Goal: Find specific page/section: Find specific page/section

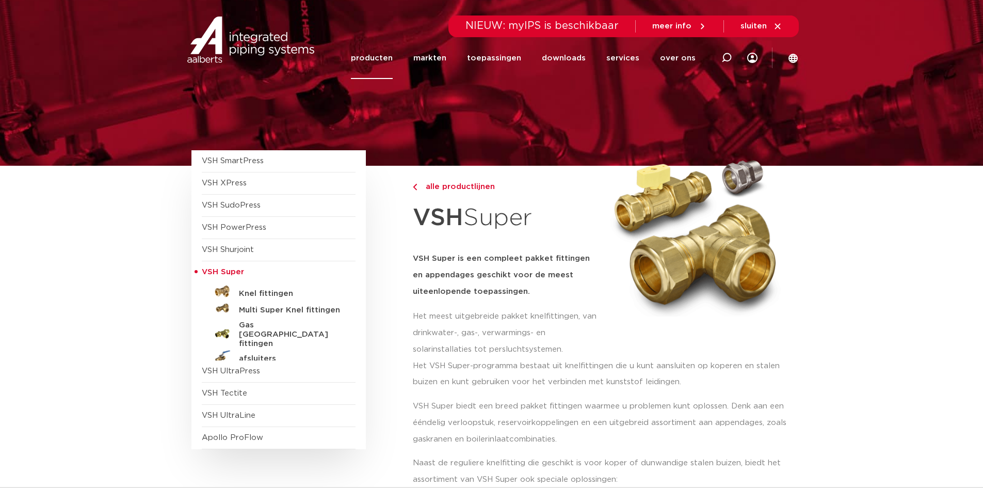
click at [376, 57] on link "producten" at bounding box center [372, 58] width 42 height 42
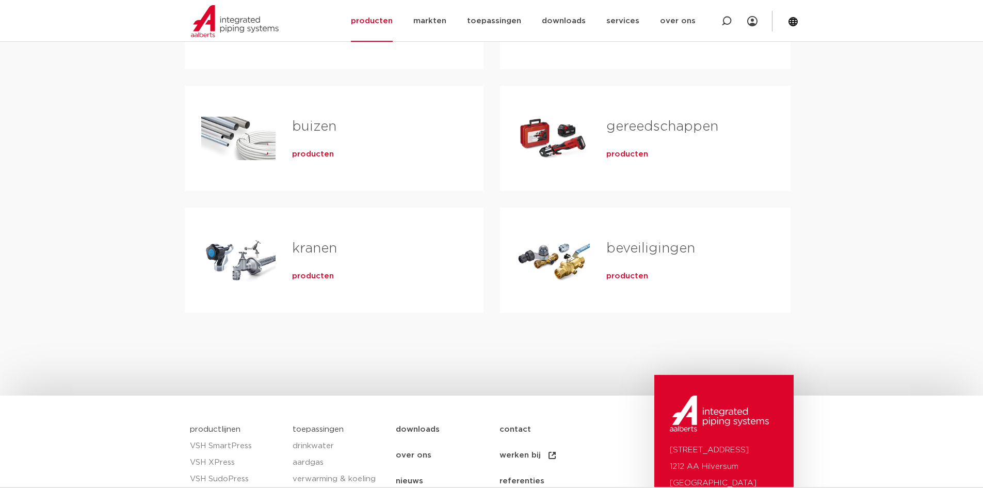
scroll to position [310, 0]
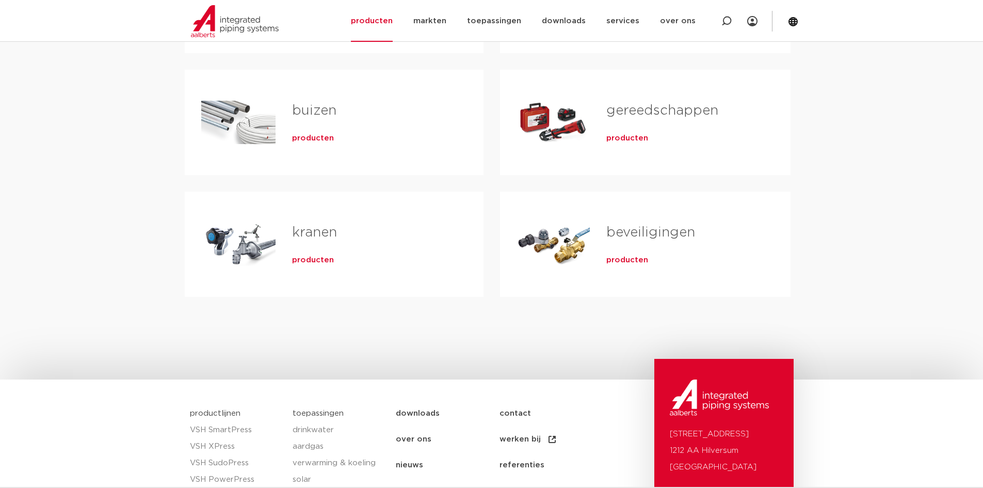
click at [309, 227] on link "kranen" at bounding box center [314, 232] width 45 height 13
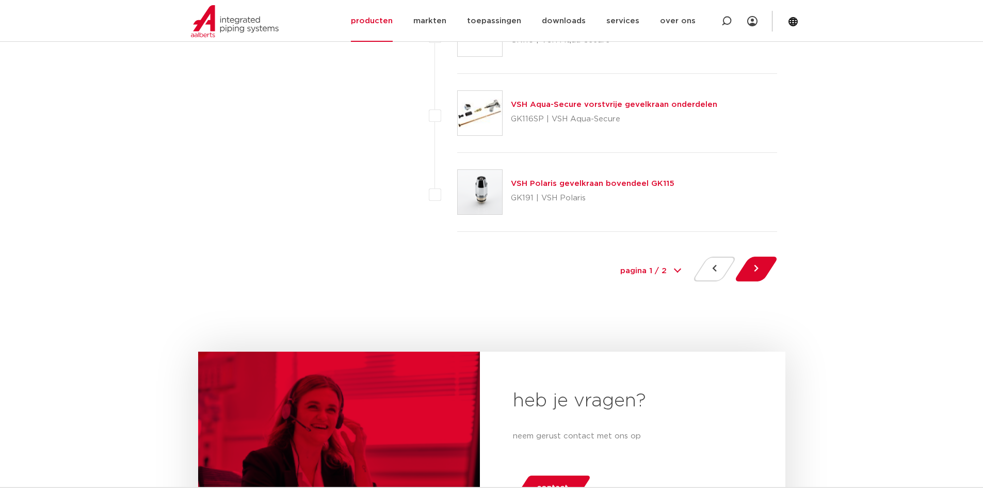
scroll to position [4749, 0]
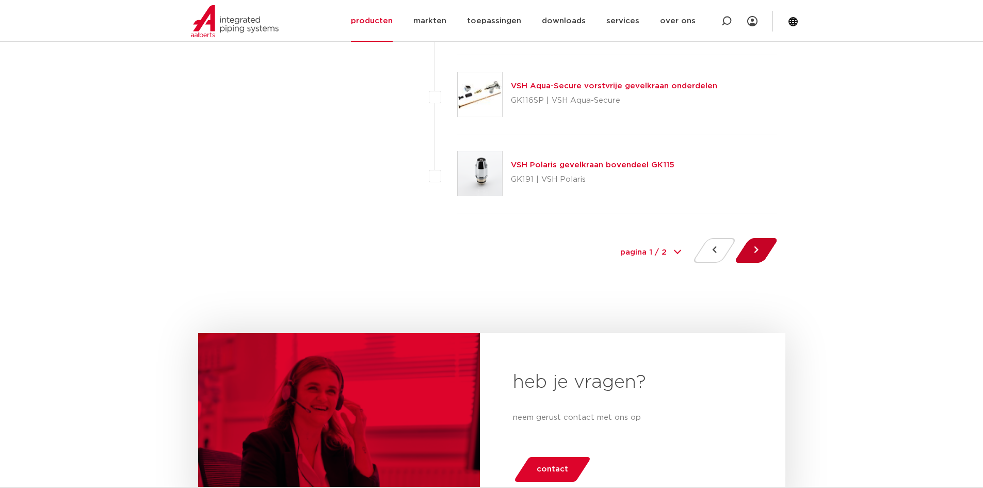
click at [754, 252] on button at bounding box center [756, 250] width 29 height 25
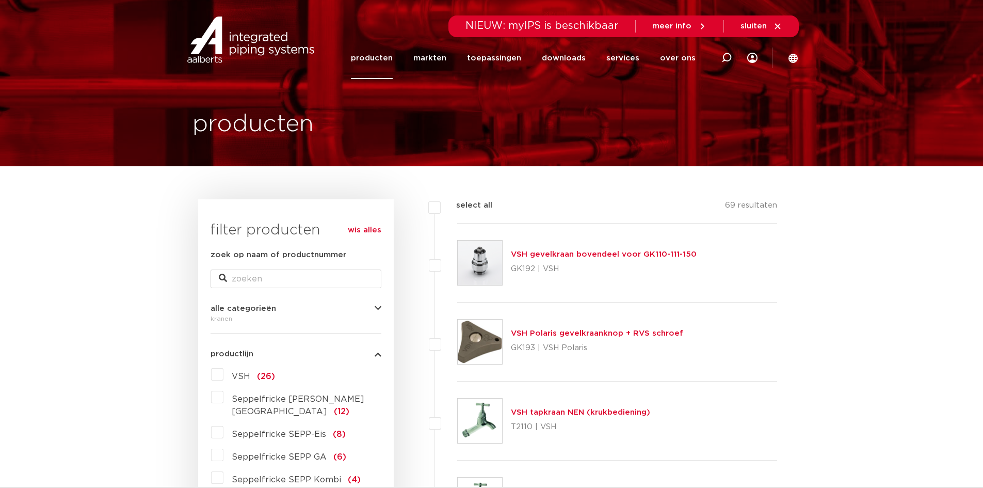
click at [379, 54] on link "producten" at bounding box center [372, 58] width 42 height 42
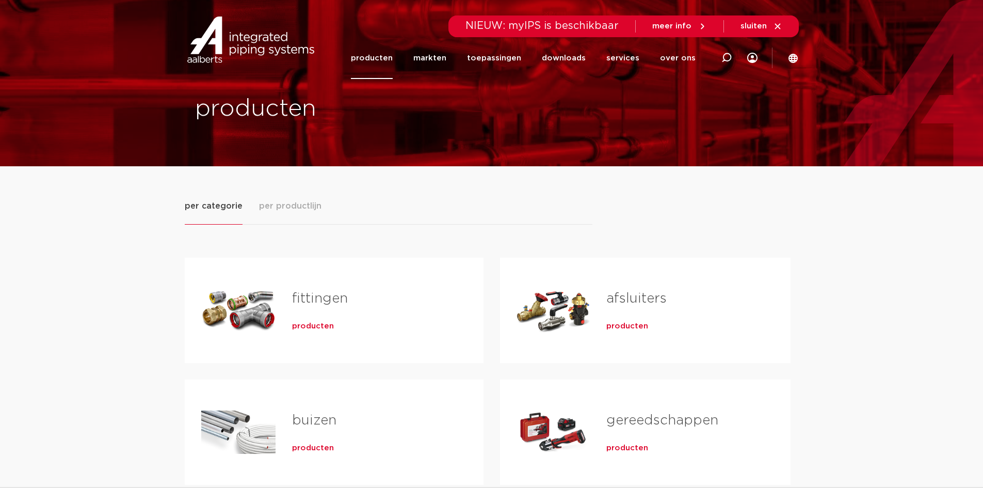
click at [290, 204] on span "per productlijn" at bounding box center [290, 206] width 62 height 12
